Goal: Task Accomplishment & Management: Complete application form

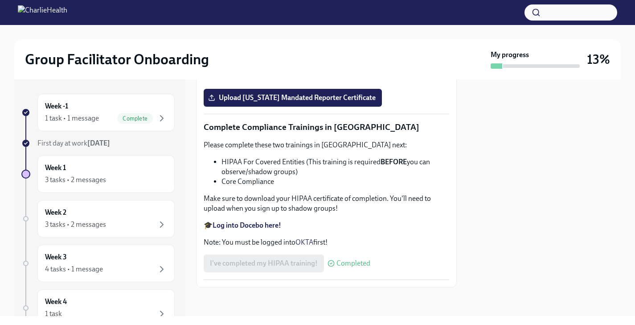
scroll to position [2134, 0]
click at [140, 118] on span "Complete" at bounding box center [135, 118] width 36 height 7
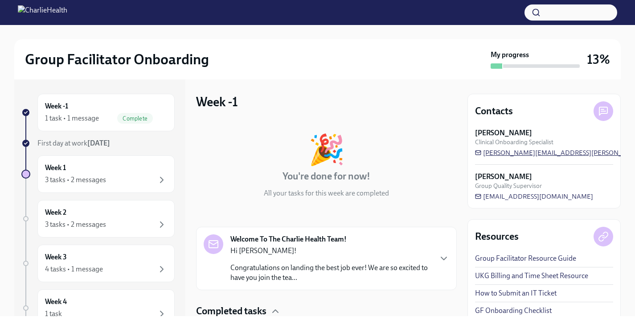
drag, startPoint x: 602, startPoint y: 153, endPoint x: 489, endPoint y: 153, distance: 113.7
click at [489, 153] on div "Maggie Greenawalt Clinical Onboarding Specialist maggie.greenawalt@charliehealt…" at bounding box center [544, 142] width 138 height 29
drag, startPoint x: 495, startPoint y: 153, endPoint x: 107, endPoint y: 0, distance: 416.4
click at [0, 0] on div "Group Facilitator Onboarding My progress 13% Week -1 1 task • 1 message Complet…" at bounding box center [317, 158] width 635 height 316
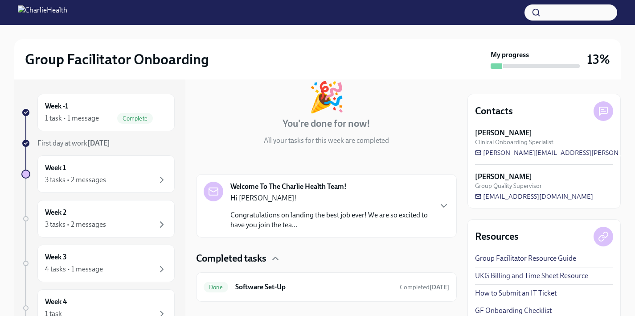
scroll to position [67, 0]
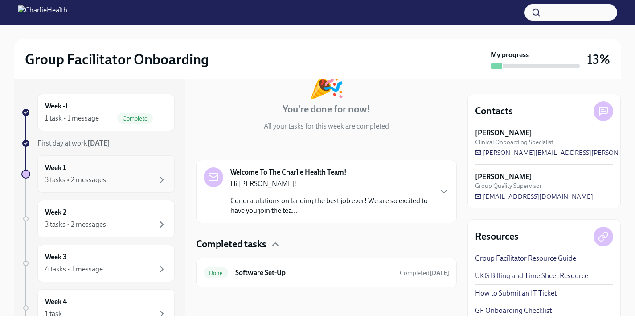
click at [121, 169] on div "Week 1 3 tasks • 2 messages" at bounding box center [106, 174] width 122 height 22
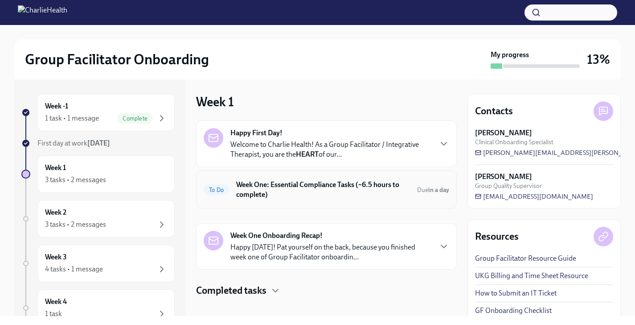
scroll to position [10, 0]
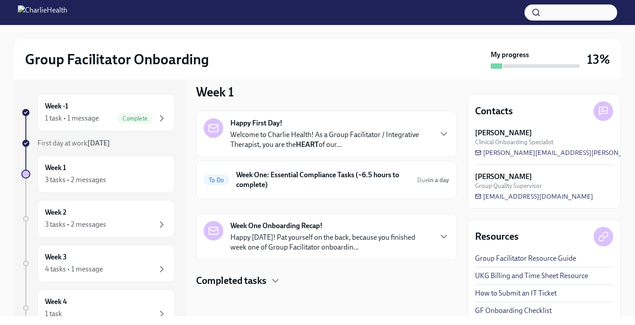
click at [247, 280] on h4 "Completed tasks" at bounding box center [231, 280] width 70 height 13
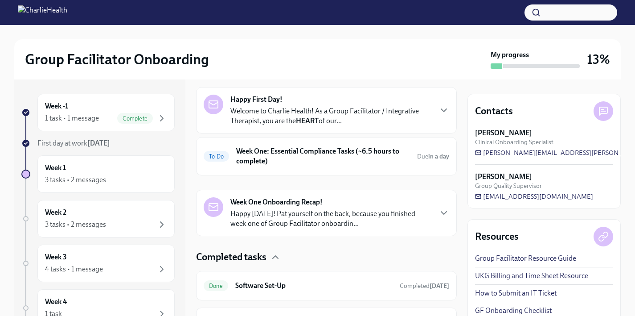
scroll to position [29, 0]
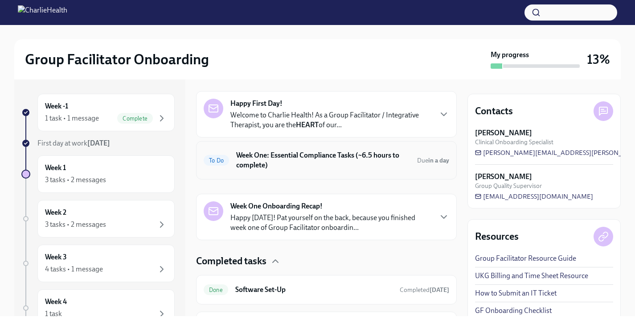
click at [339, 153] on h6 "Week One: Essential Compliance Tasks (~6.5 hours to complete)" at bounding box center [323, 160] width 174 height 20
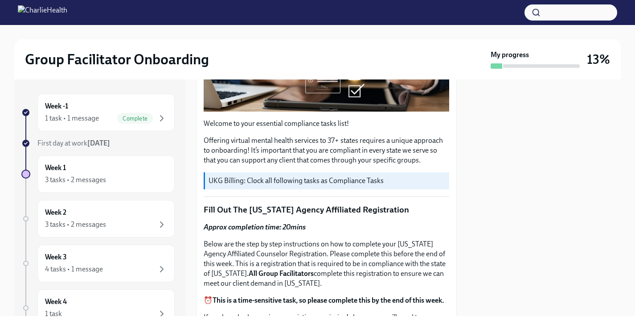
scroll to position [213, 0]
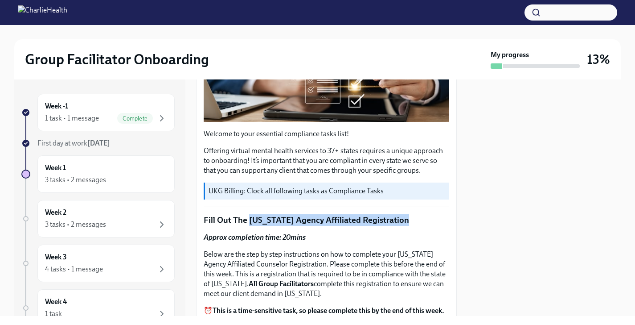
drag, startPoint x: 248, startPoint y: 216, endPoint x: 408, endPoint y: 214, distance: 159.6
click at [408, 214] on p "Fill Out The [US_STATE] Agency Affiliated Registration" at bounding box center [327, 220] width 246 height 12
copy p "Washington Agency Affiliated Registration"
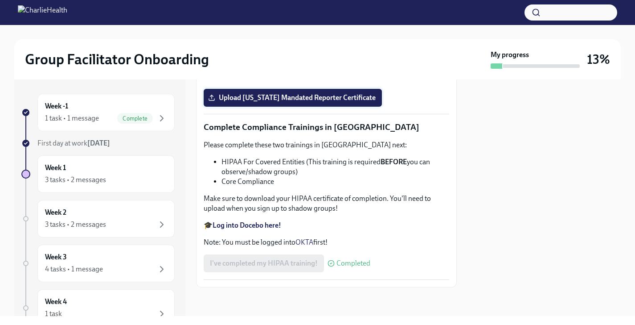
scroll to position [2123, 0]
click at [272, 102] on span "Upload Pennsylvania Mandated Reporter Certificate" at bounding box center [293, 97] width 166 height 9
click at [0, 0] on input "Upload Pennsylvania Mandated Reporter Certificate" at bounding box center [0, 0] width 0 height 0
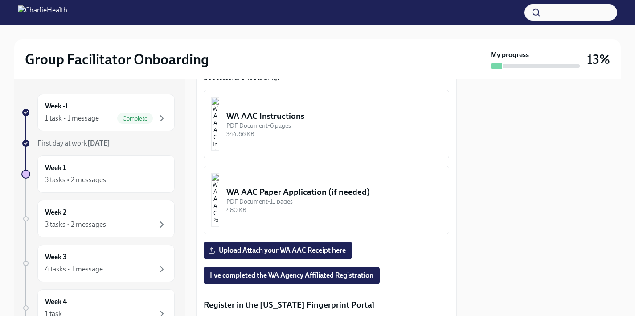
scroll to position [813, 0]
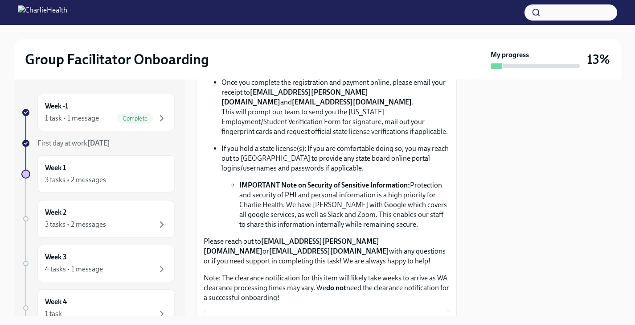
scroll to position [624, 0]
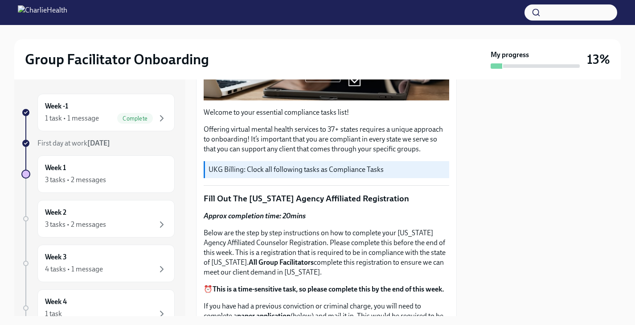
scroll to position [54, 0]
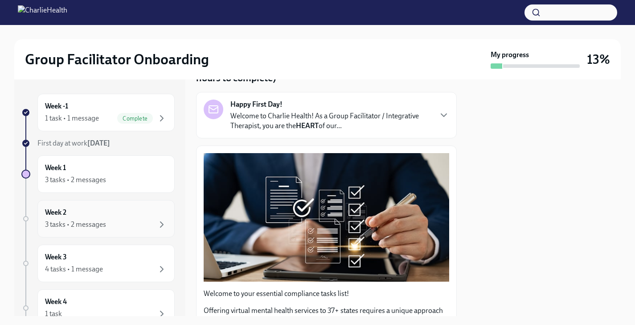
click at [117, 223] on div "3 tasks • 2 messages" at bounding box center [106, 224] width 122 height 11
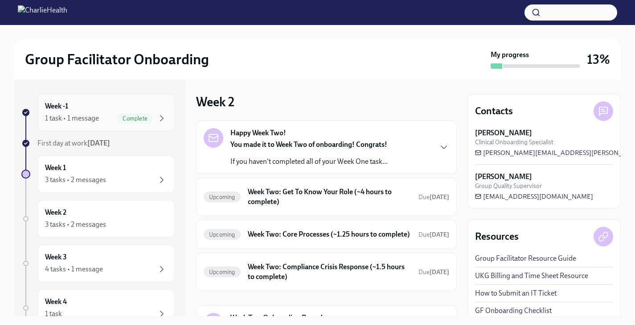
click at [124, 124] on div "Week -1 1 task • 1 message Complete" at bounding box center [105, 112] width 137 height 37
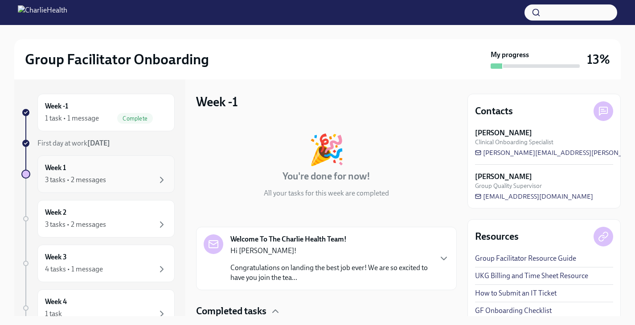
click at [135, 166] on div "Week 1 3 tasks • 2 messages" at bounding box center [106, 174] width 122 height 22
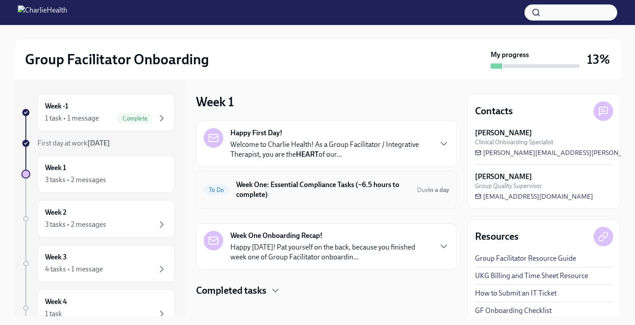
scroll to position [10, 0]
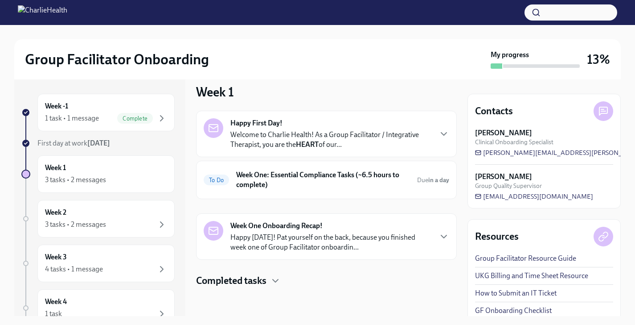
click at [602, 107] on icon at bounding box center [604, 111] width 8 height 8
click at [602, 111] on icon at bounding box center [604, 111] width 4 height 0
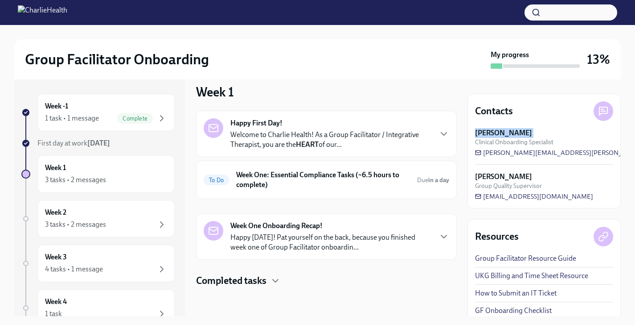
click at [602, 111] on icon at bounding box center [604, 111] width 4 height 0
click at [256, 282] on h4 "Completed tasks" at bounding box center [231, 280] width 70 height 13
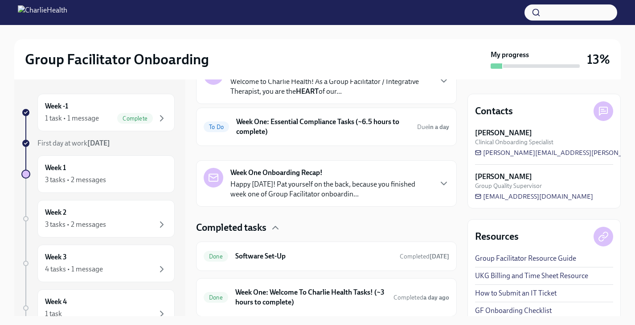
scroll to position [56, 0]
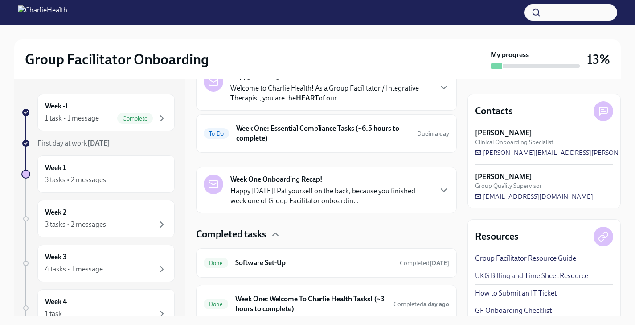
click at [308, 146] on div "To Do Week One: Essential Compliance Tasks (~6.5 hours to complete) Due in a day" at bounding box center [326, 133] width 261 height 38
click at [307, 130] on h6 "Week One: Essential Compliance Tasks (~6.5 hours to complete)" at bounding box center [323, 134] width 174 height 20
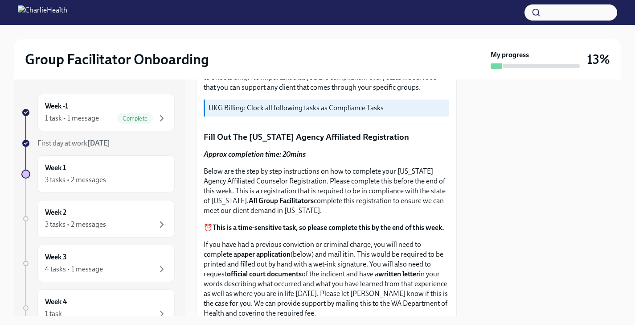
scroll to position [297, 0]
